Goal: Transaction & Acquisition: Obtain resource

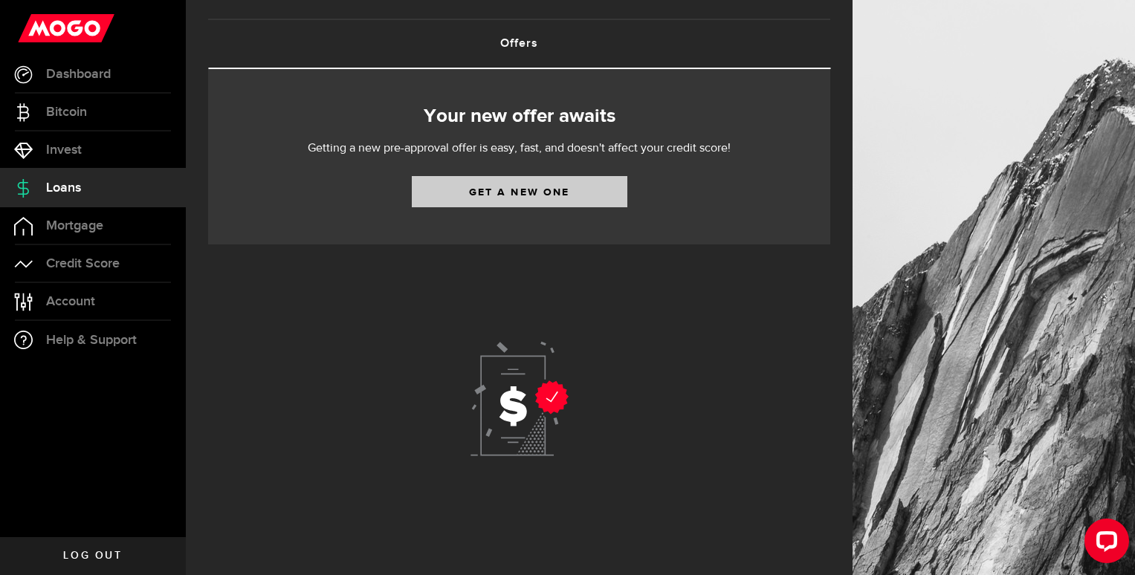
scroll to position [80, 0]
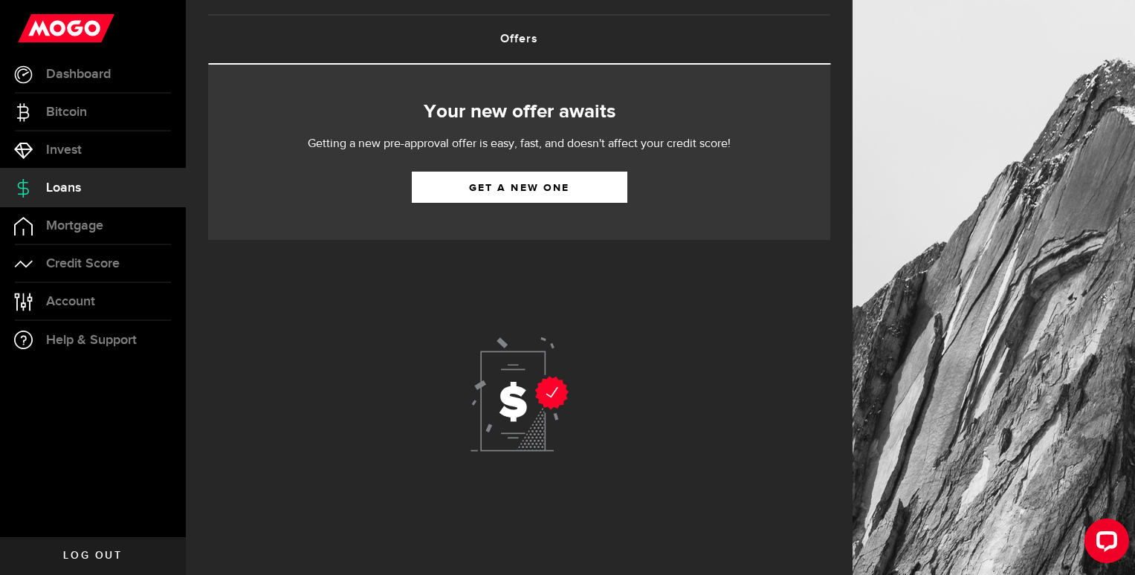
click at [590, 170] on div "Your new offer awaits Getting a new pre-approval offer is easy, fast, and doesn…" at bounding box center [519, 152] width 622 height 175
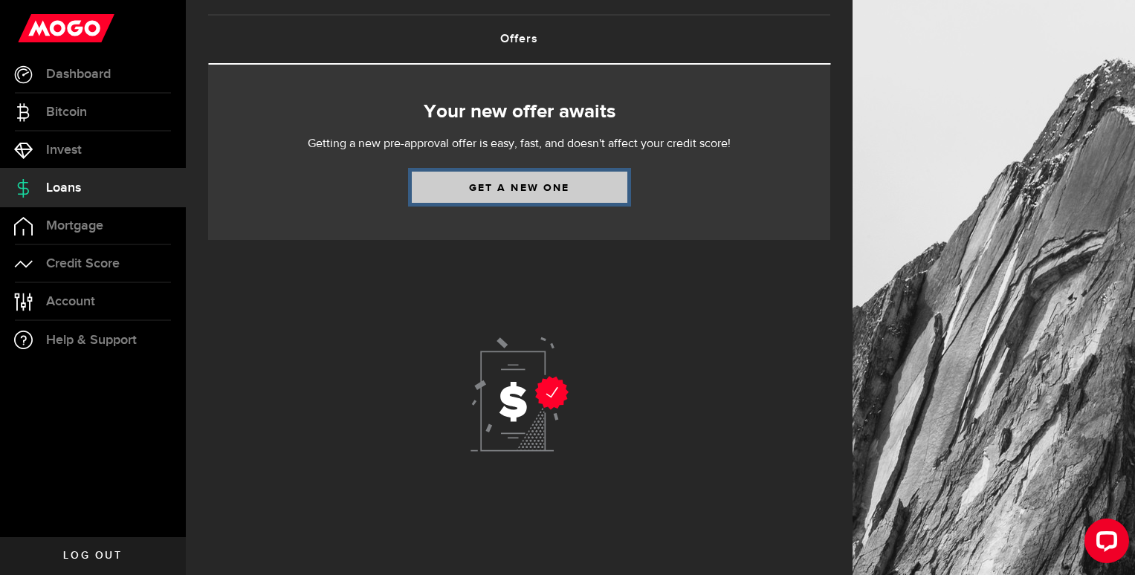
click at [594, 190] on link "Get a new one" at bounding box center [520, 187] width 216 height 31
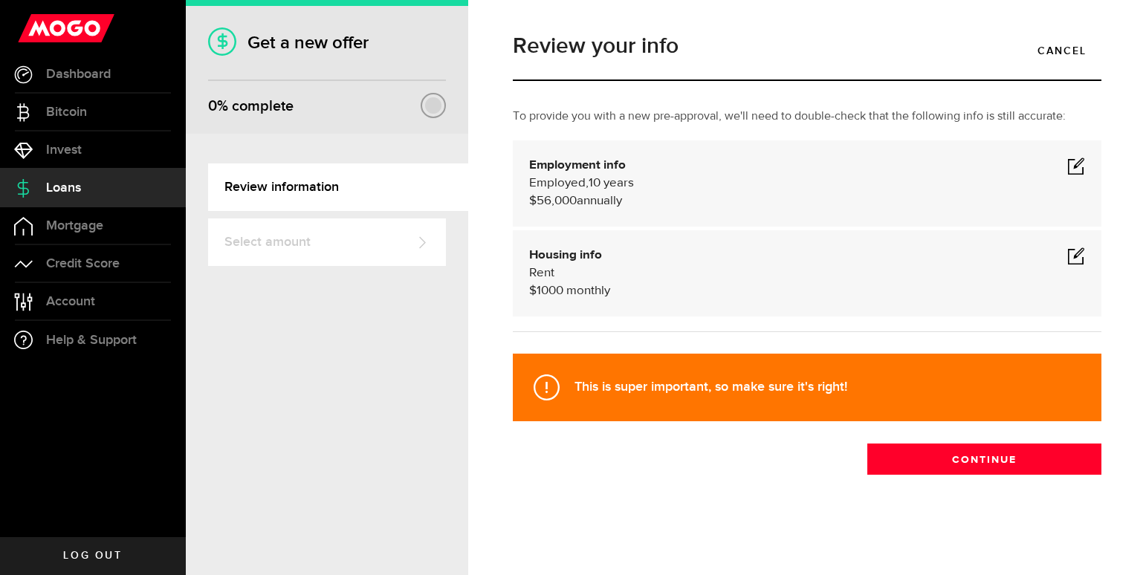
click at [1078, 166] on span at bounding box center [1077, 166] width 18 height 18
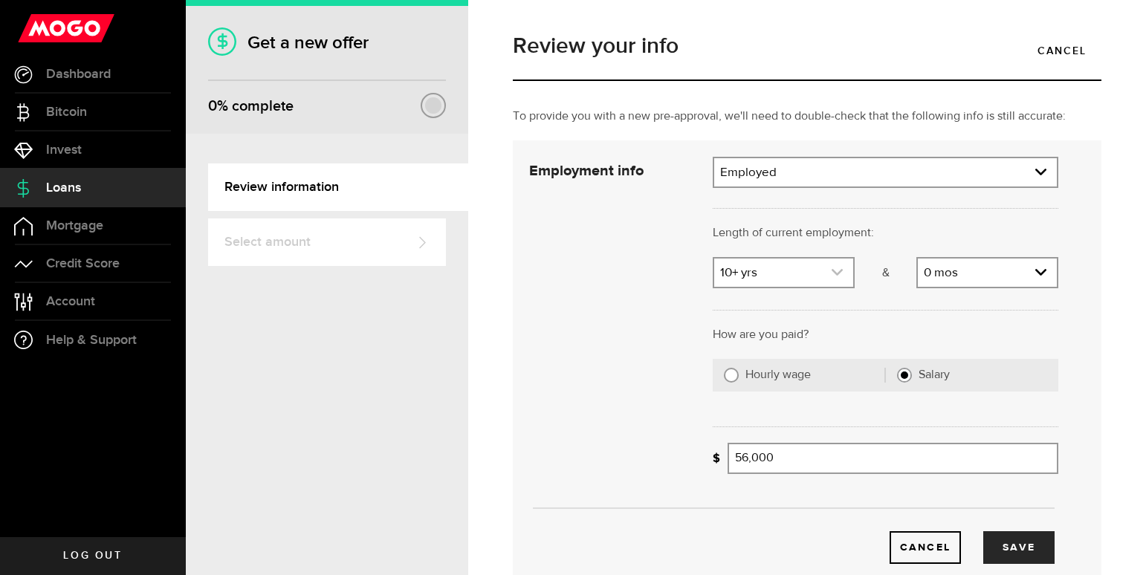
click at [753, 274] on link "expand select" at bounding box center [784, 273] width 139 height 28
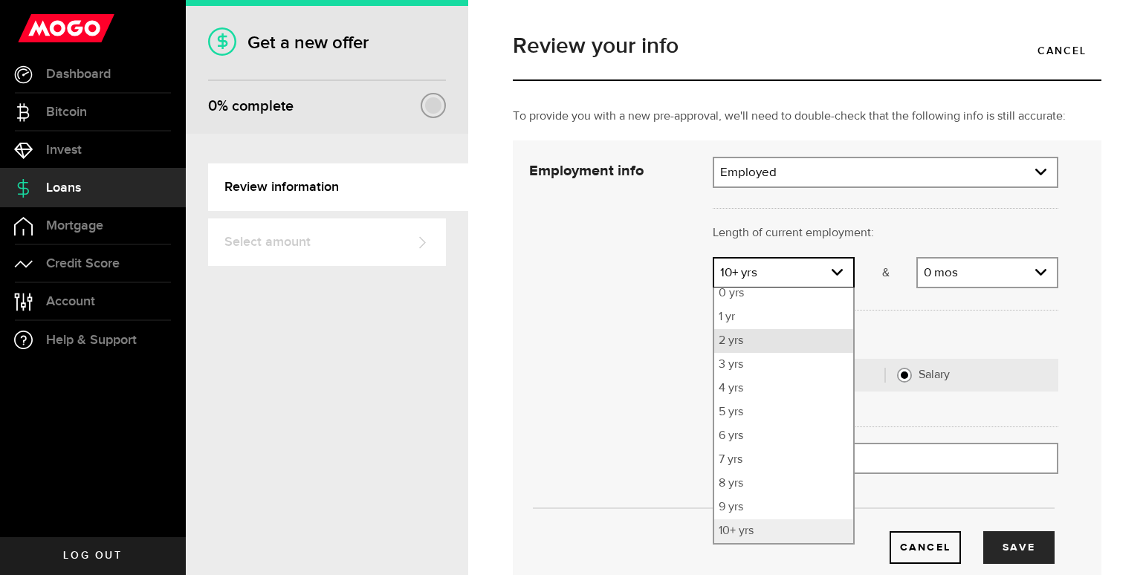
scroll to position [24, 0]
click at [764, 398] on li "4 yrs" at bounding box center [784, 395] width 139 height 24
select select "4"
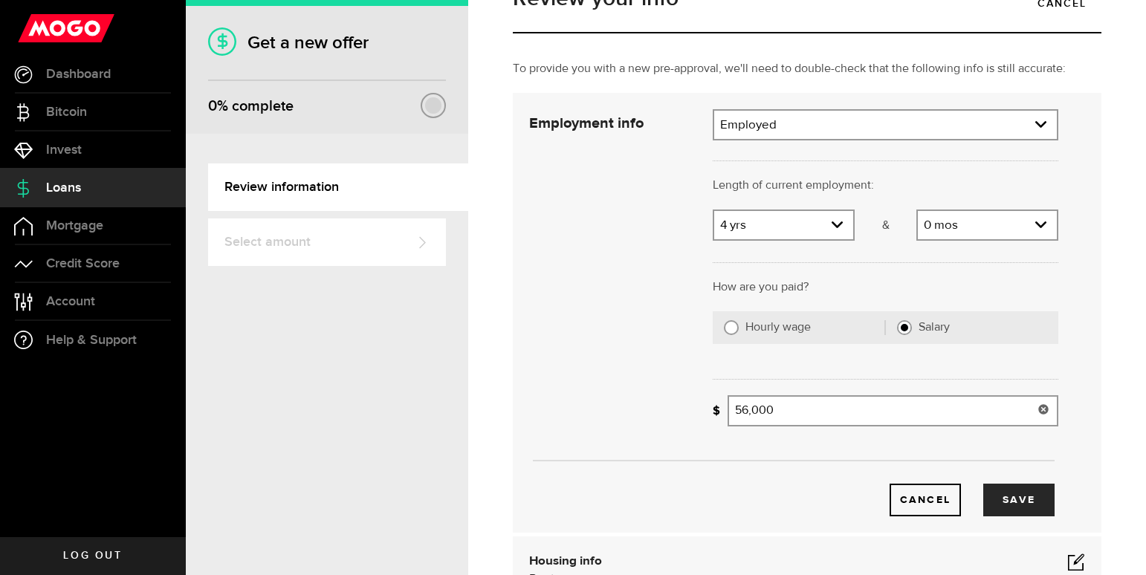
scroll to position [74, 0]
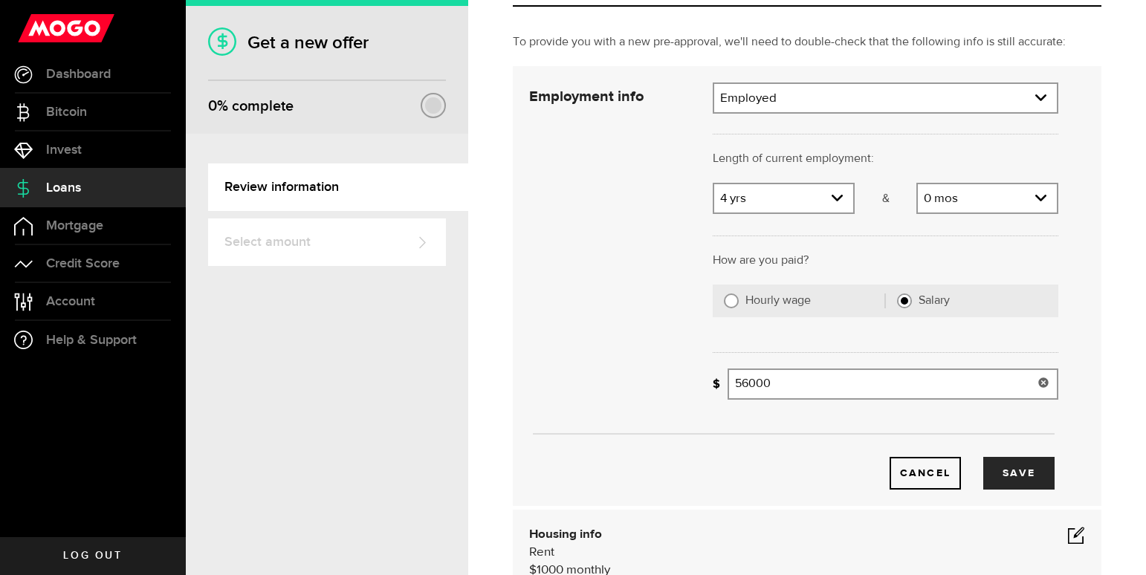
click at [801, 379] on input "56000" at bounding box center [893, 384] width 331 height 31
click at [801, 378] on input "56000" at bounding box center [893, 384] width 331 height 31
type input "116,000"
click at [1014, 477] on button "Save" at bounding box center [1019, 473] width 71 height 33
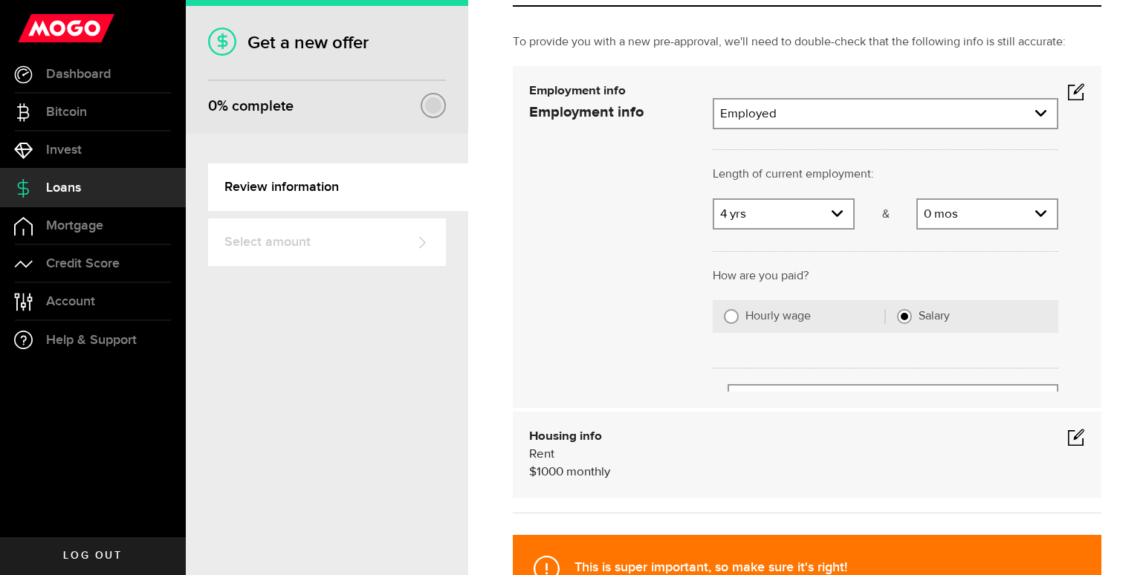
scroll to position [0, 0]
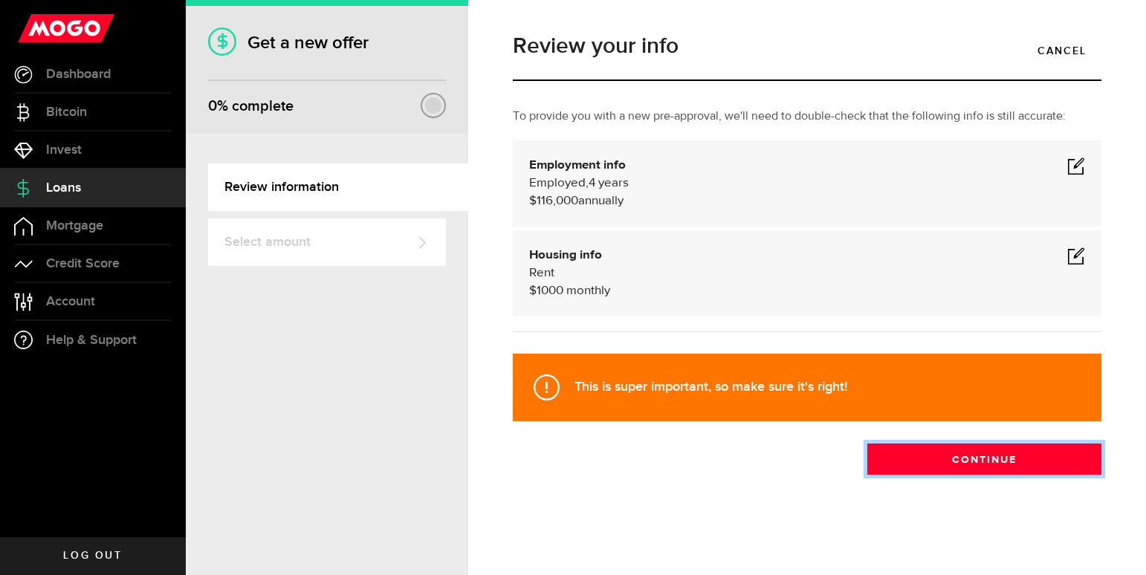
click at [1016, 471] on button "Continue" at bounding box center [985, 459] width 234 height 31
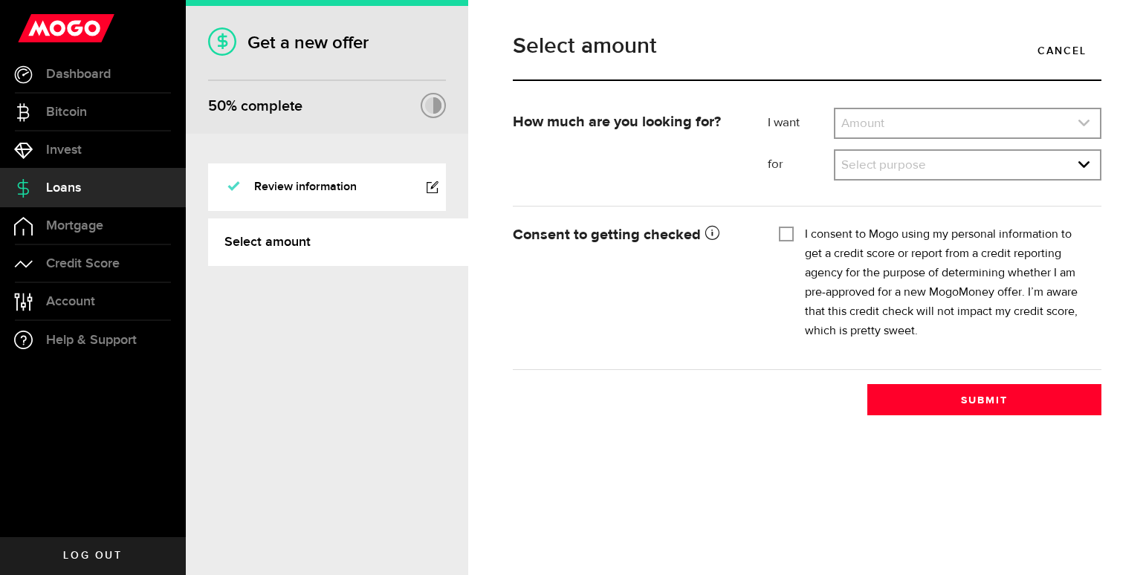
click at [879, 120] on link "expand select" at bounding box center [968, 123] width 265 height 28
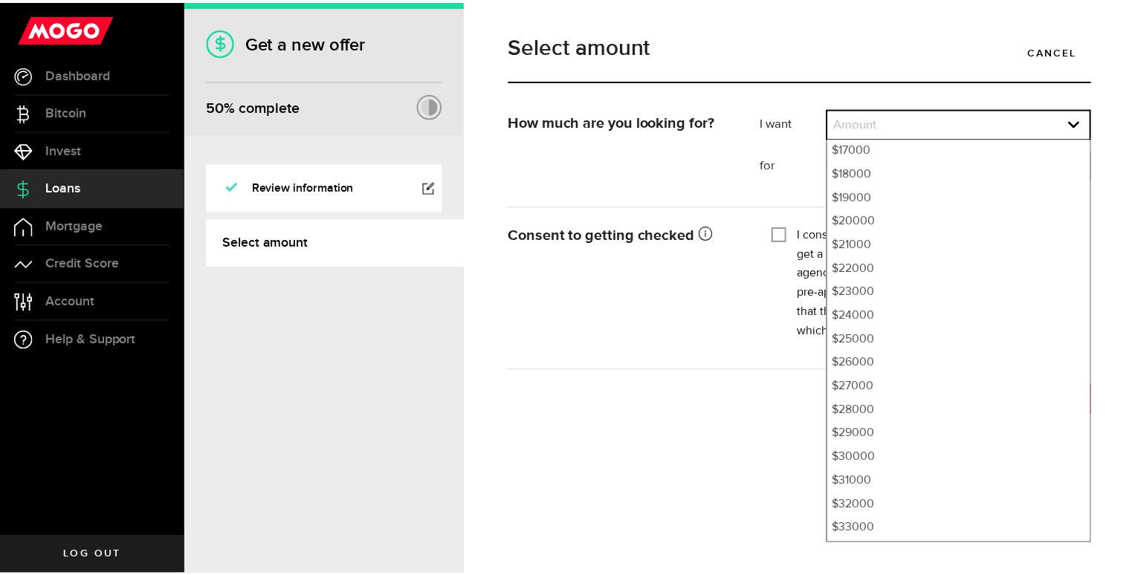
scroll to position [475, 0]
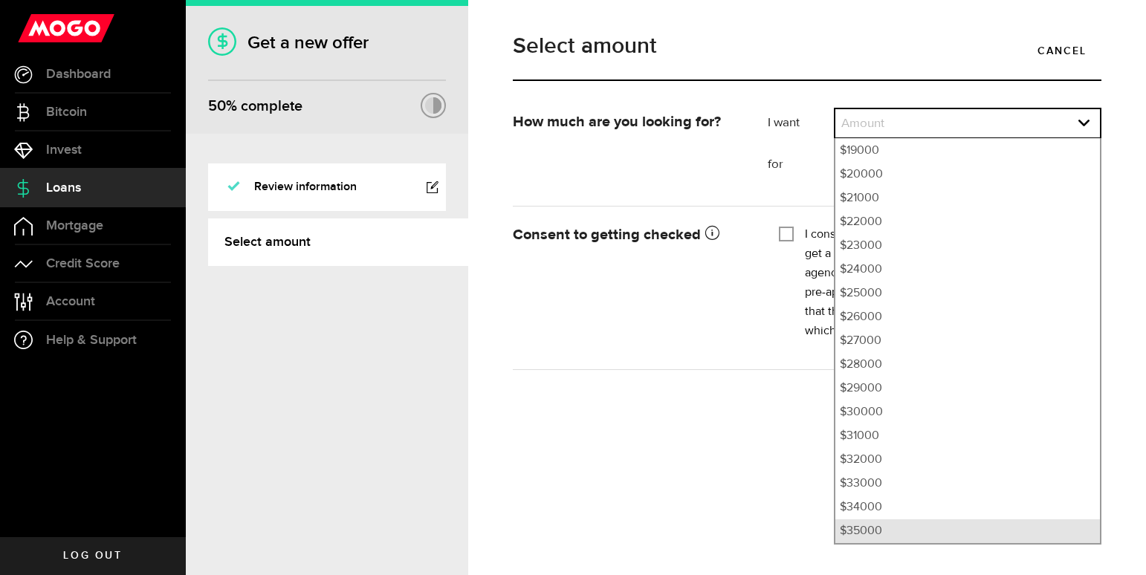
click at [899, 535] on li "$35000" at bounding box center [968, 532] width 265 height 24
select select "35000"
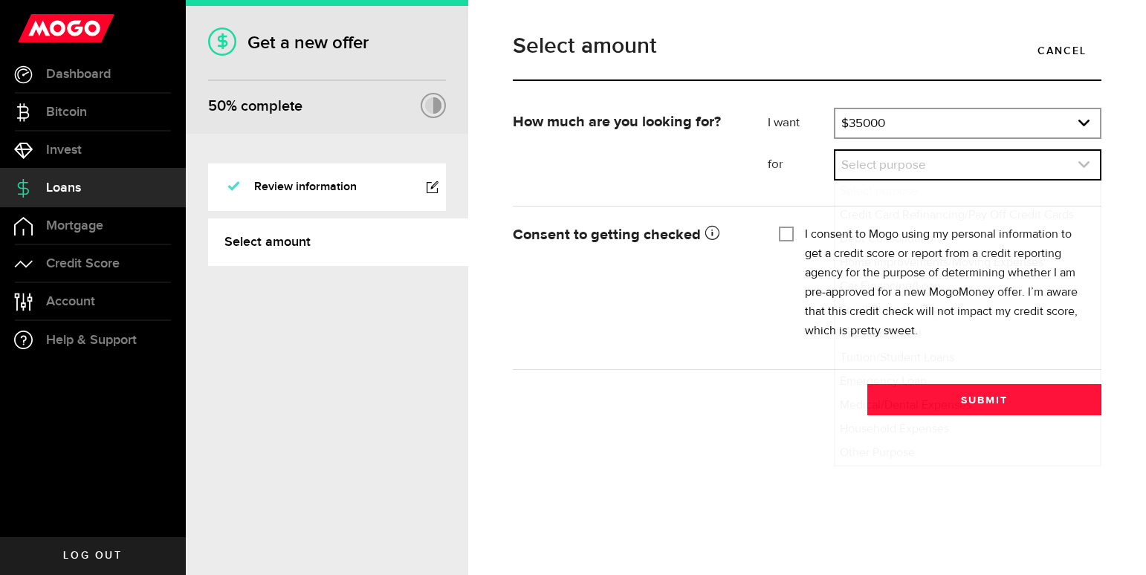
click at [914, 161] on link "expand select" at bounding box center [968, 165] width 265 height 28
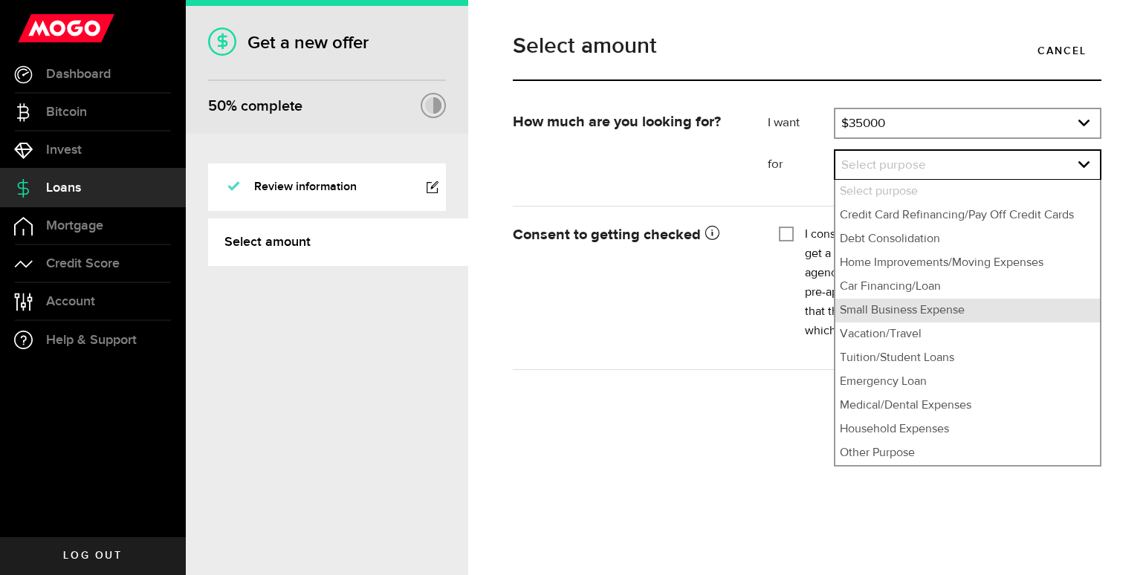
click at [955, 308] on li "Small Business Expense" at bounding box center [968, 311] width 265 height 24
select select "Small Business Expense"
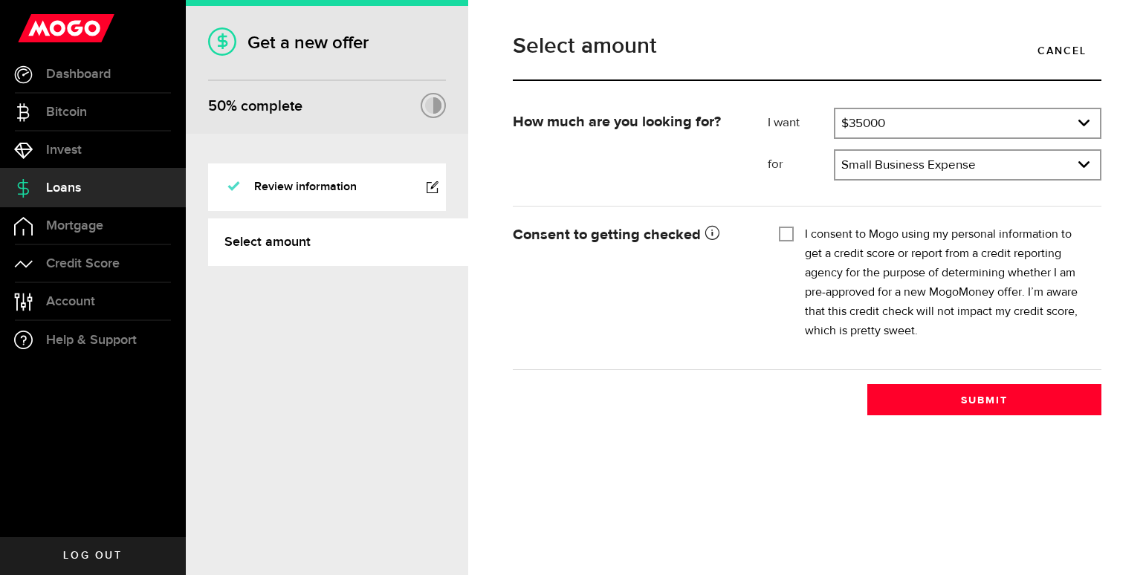
click at [785, 234] on input "I consent to Mogo using my personal information to get a credit score or report…" at bounding box center [786, 232] width 15 height 15
checkbox input "true"
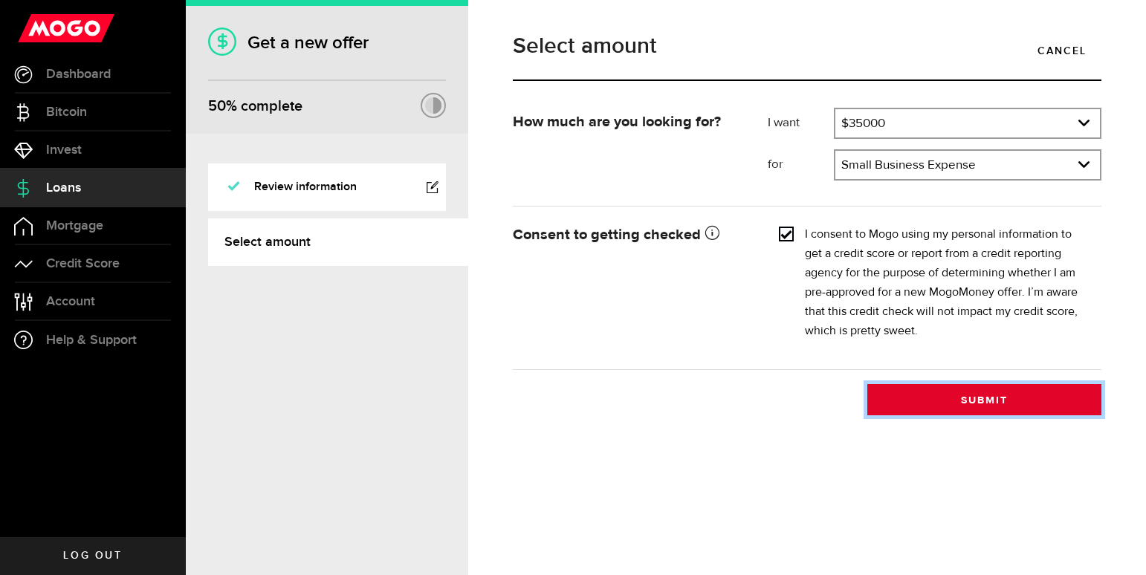
click at [964, 404] on button "Submit" at bounding box center [985, 399] width 234 height 31
